Goal: Task Accomplishment & Management: Manage account settings

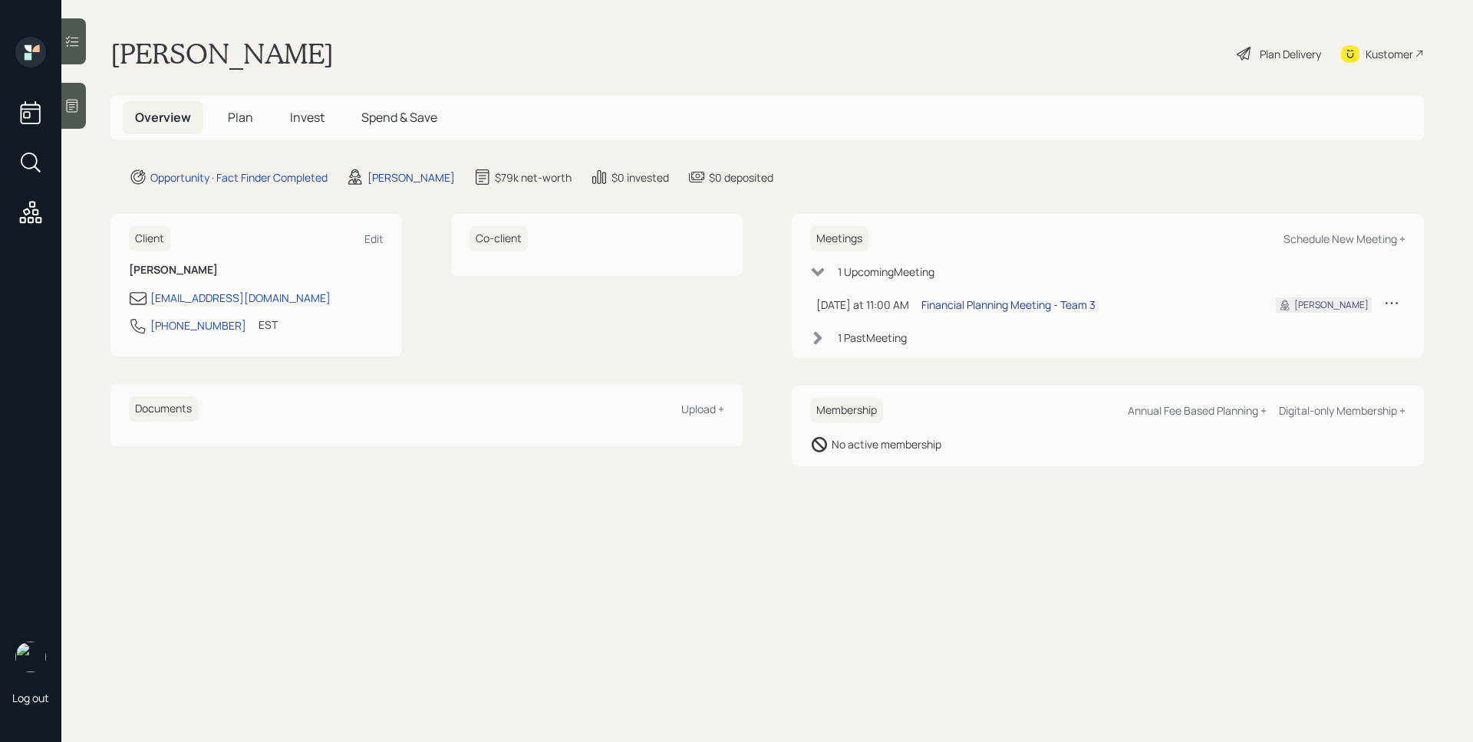
click at [1041, 308] on div "Financial Planning Meeting - Team 3" at bounding box center [1008, 305] width 174 height 16
click at [80, 102] on icon at bounding box center [71, 105] width 15 height 15
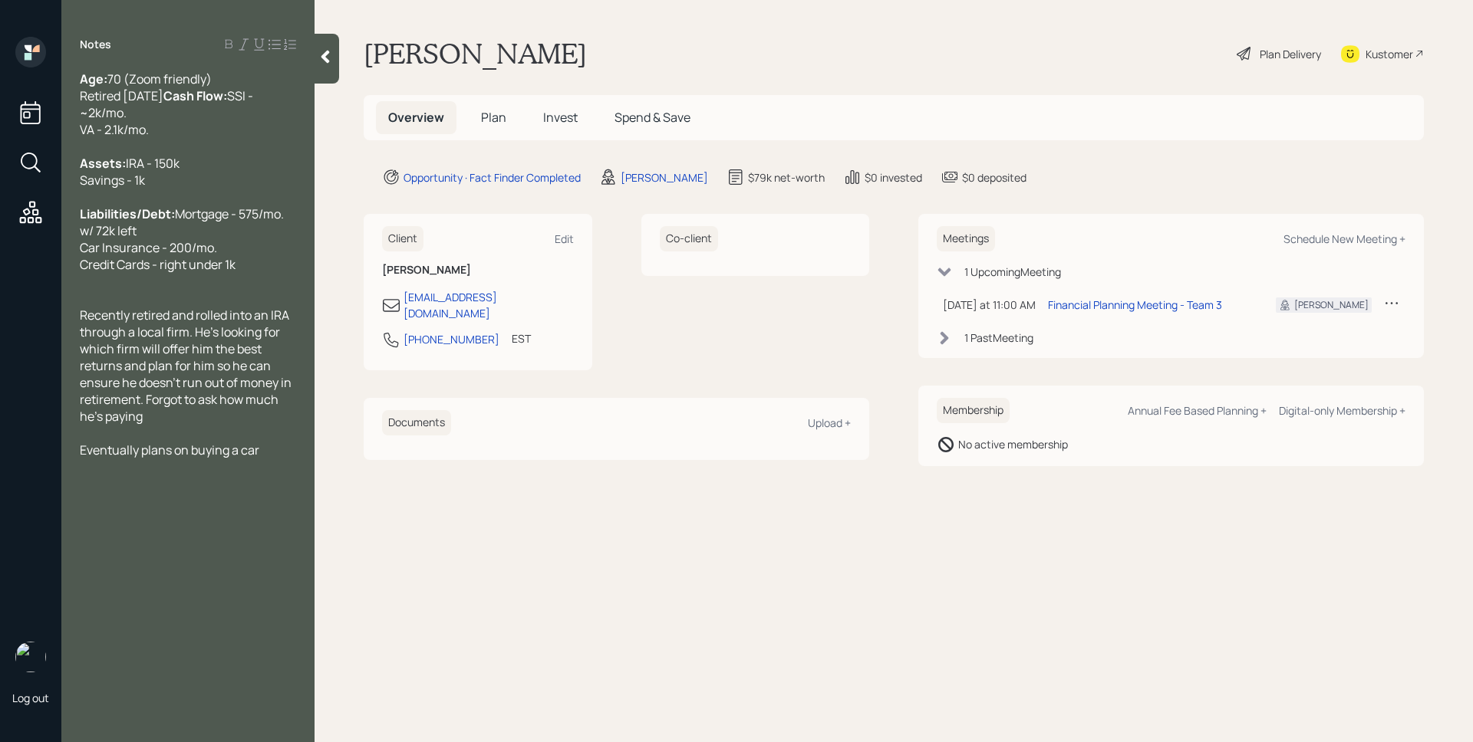
click at [804, 518] on main "[PERSON_NAME] Plan Delivery Kustomer Overview Plan Invest Spend & Save Opportun…" at bounding box center [893, 371] width 1158 height 742
click at [497, 117] on span "Plan" at bounding box center [493, 117] width 25 height 17
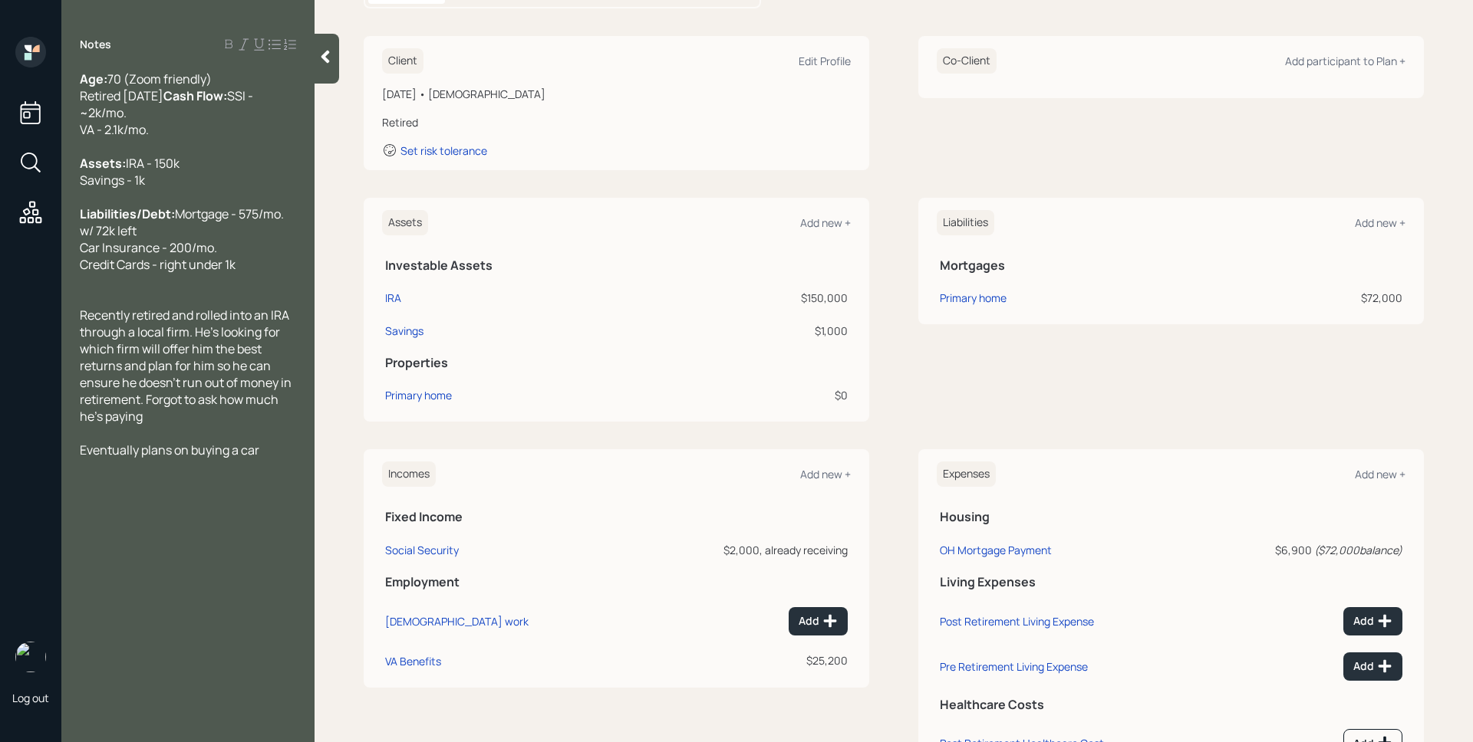
scroll to position [114, 0]
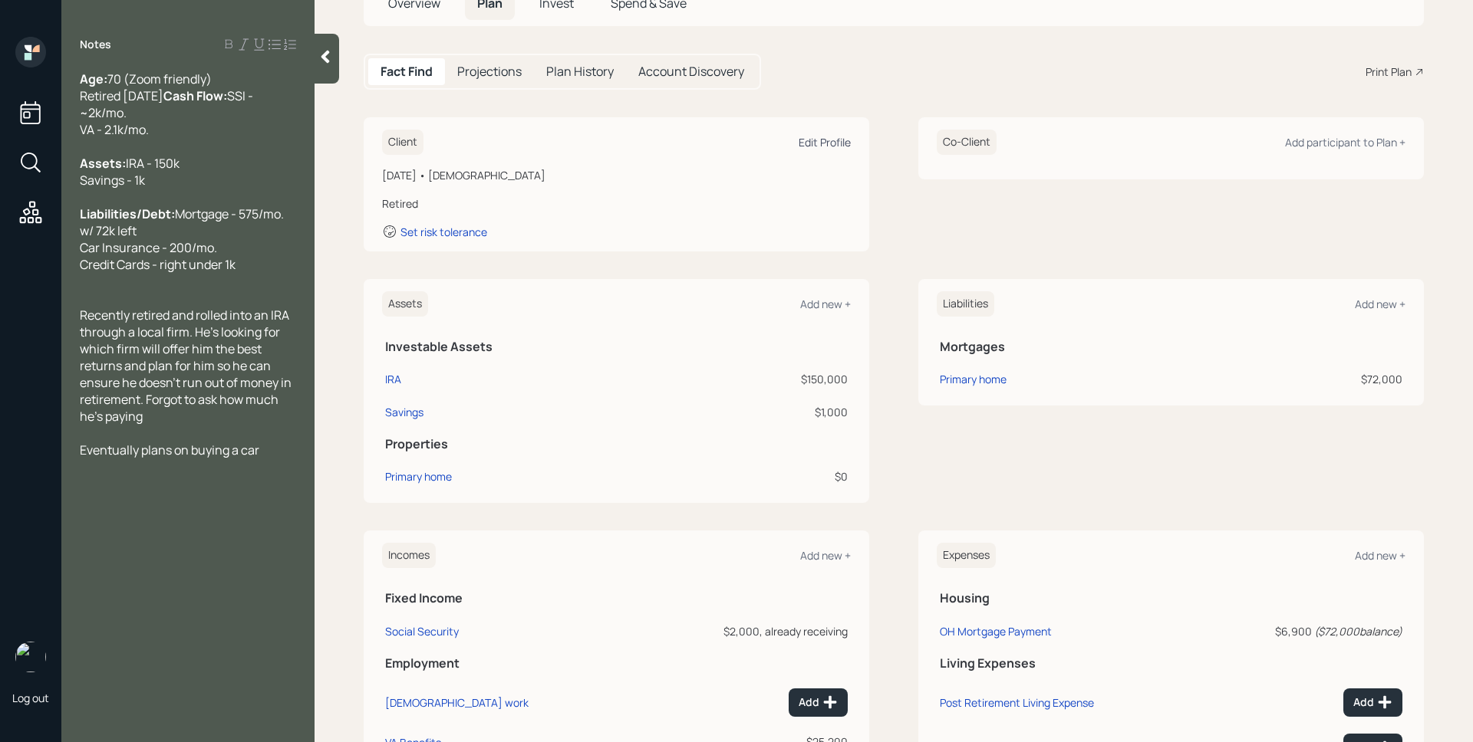
click at [821, 142] on div "Edit Profile" at bounding box center [824, 142] width 52 height 15
select select "3"
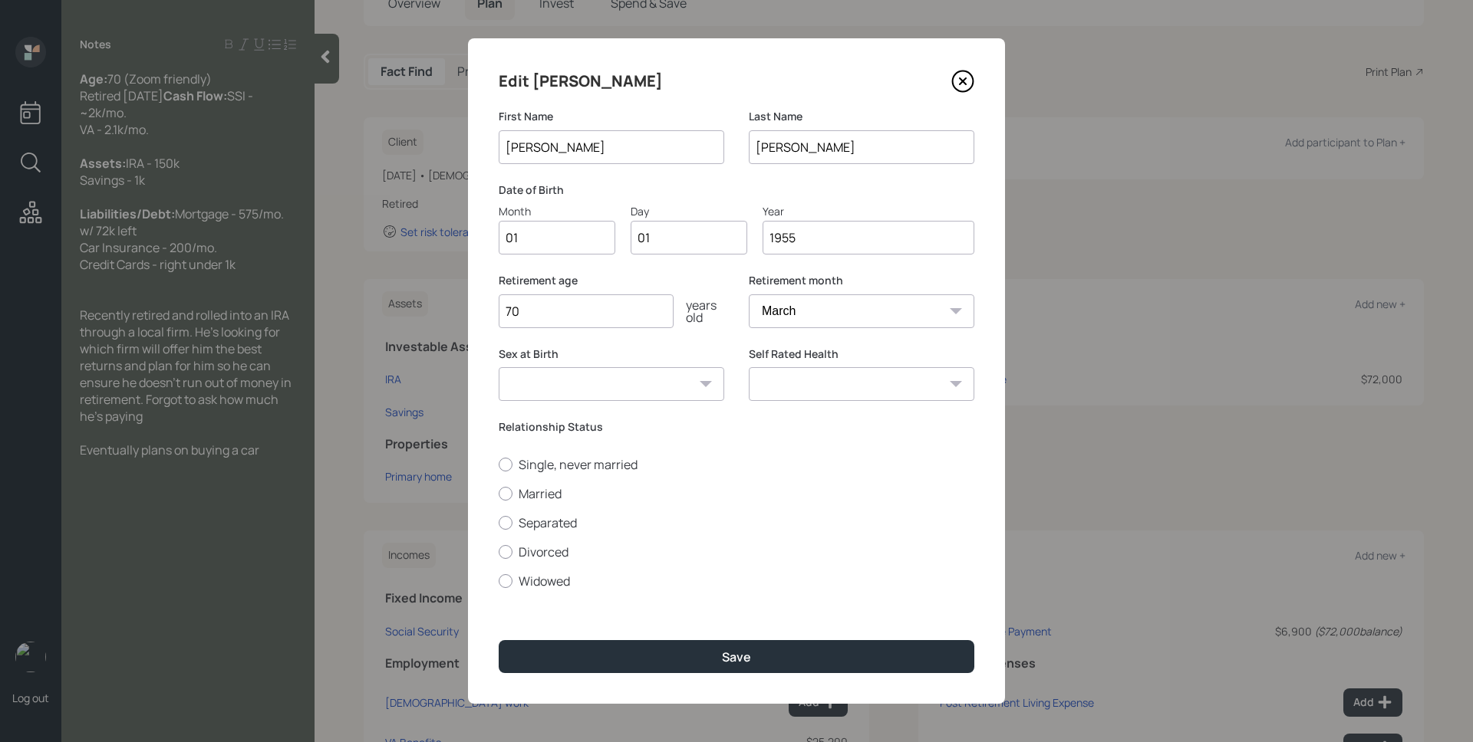
click at [562, 230] on input "01" at bounding box center [557, 238] width 117 height 34
click at [959, 76] on icon at bounding box center [962, 81] width 23 height 23
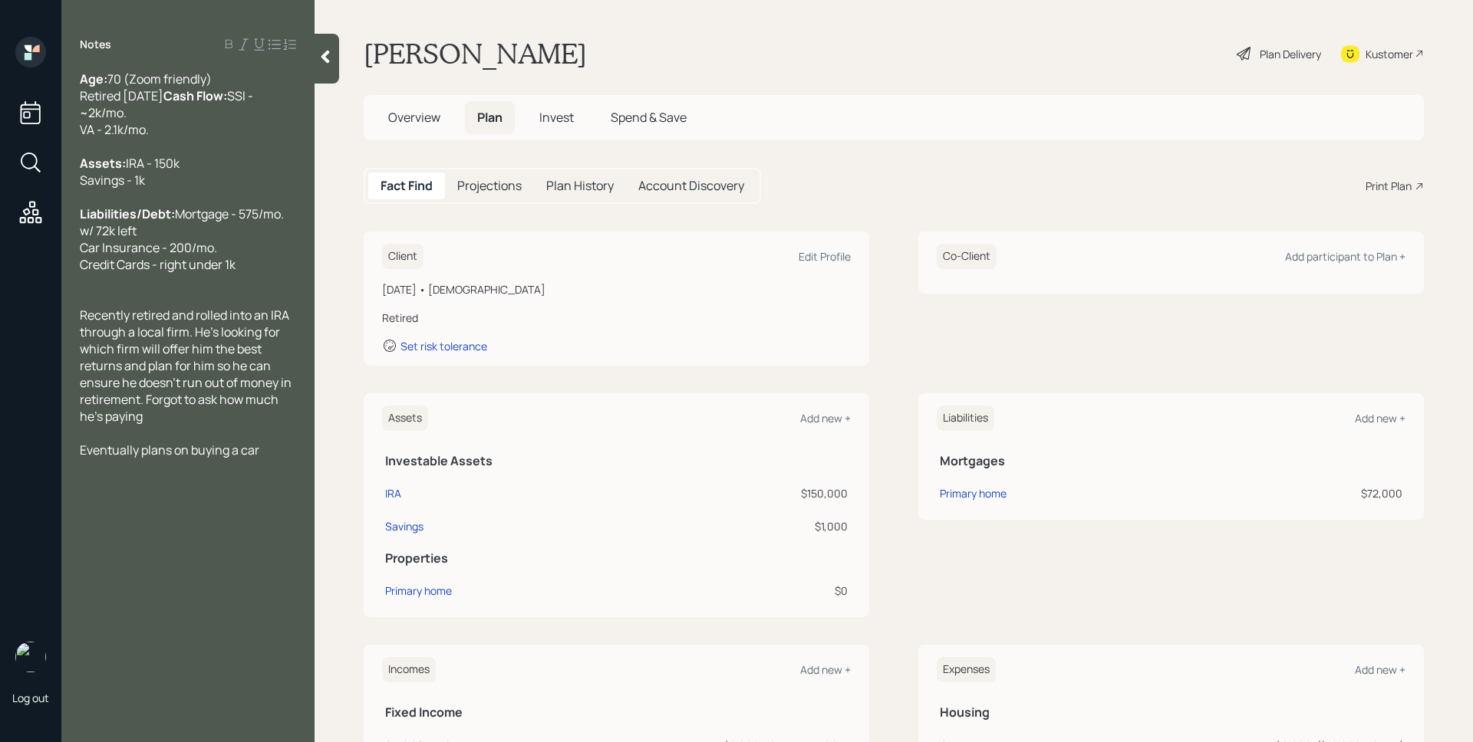
click at [426, 122] on span "Overview" at bounding box center [414, 117] width 52 height 17
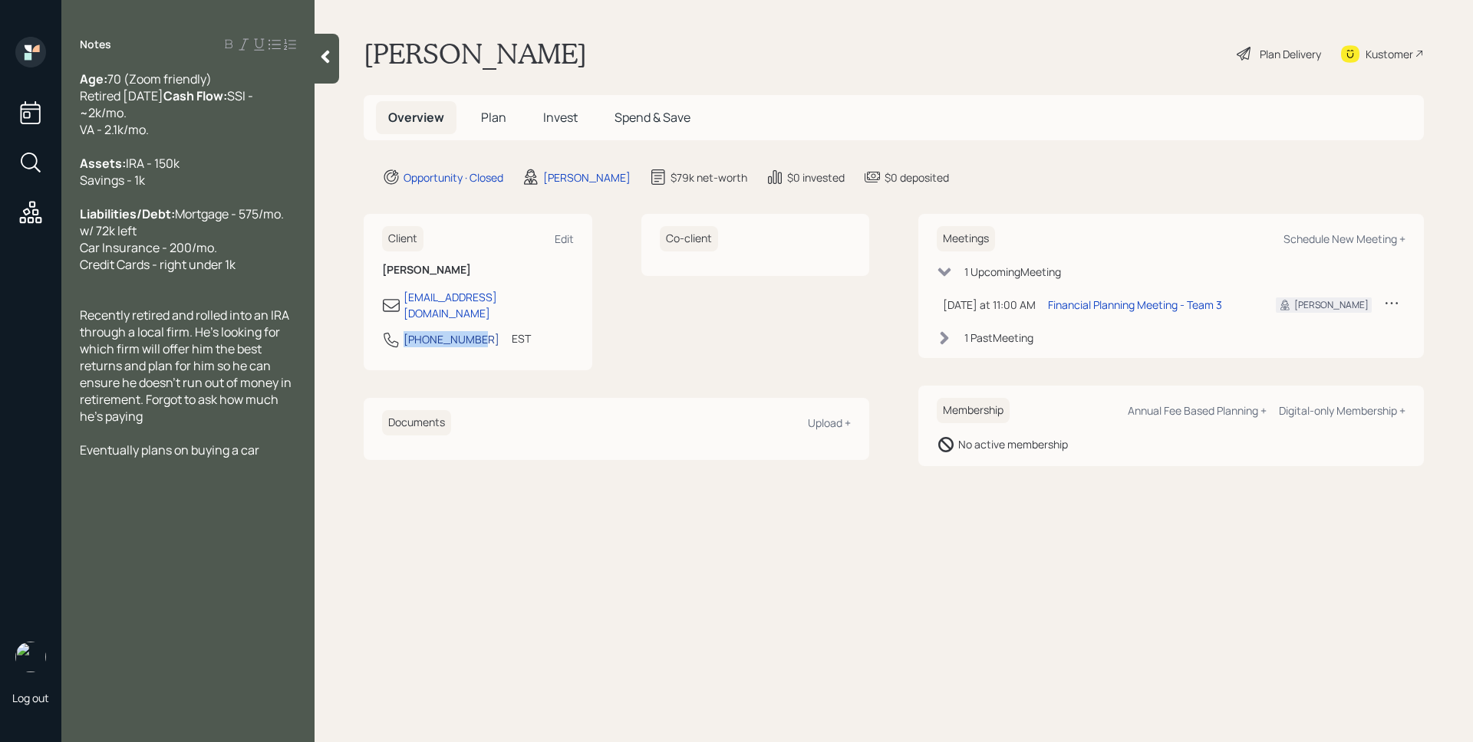
drag, startPoint x: 476, startPoint y: 329, endPoint x: 405, endPoint y: 333, distance: 70.7
click at [405, 333] on div "[PHONE_NUMBER] EST Currently 11:06 AM" at bounding box center [478, 345] width 192 height 28
copy div "[PHONE_NUMBER]"
